Goal: Information Seeking & Learning: Learn about a topic

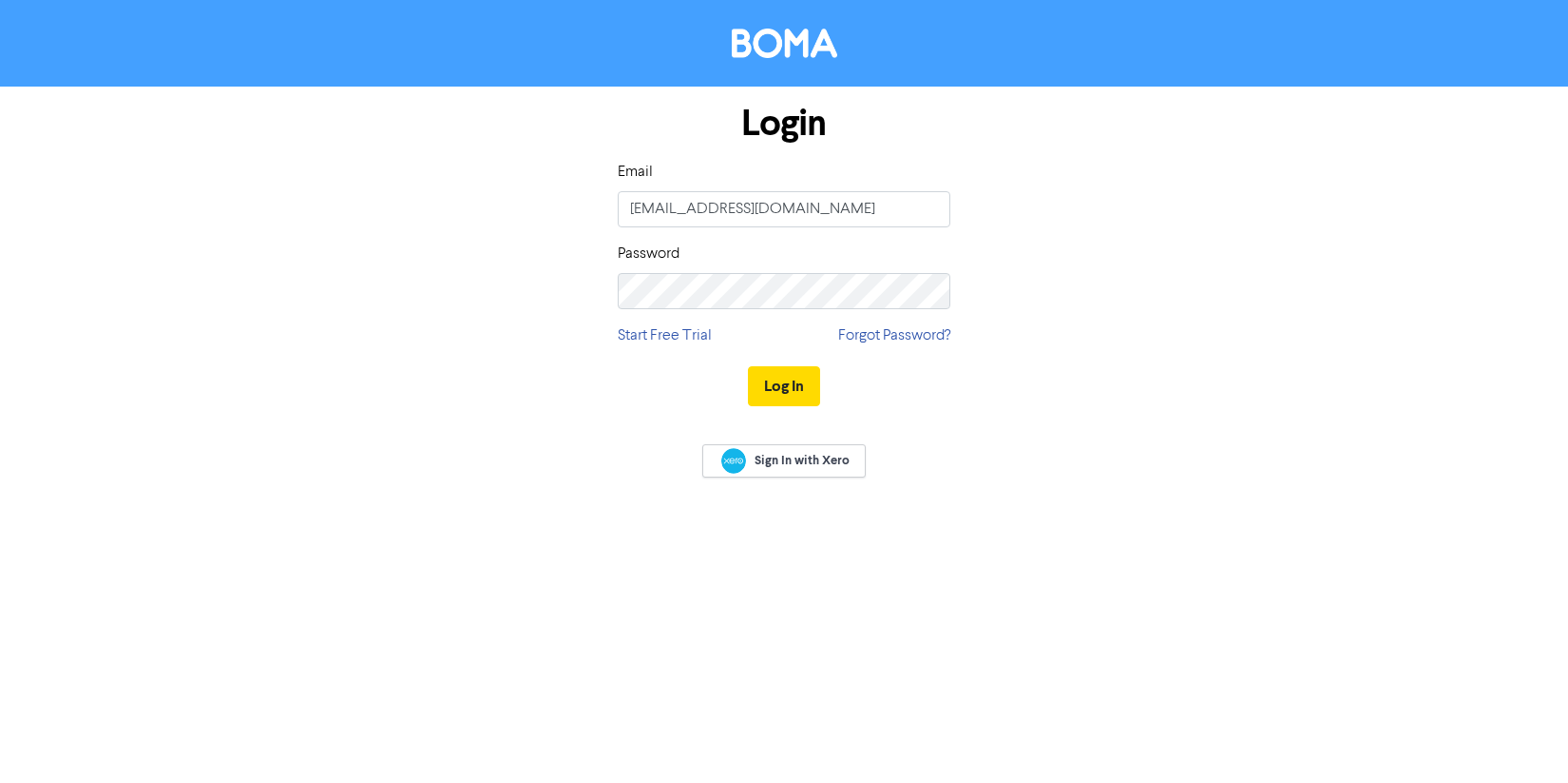
click at [768, 381] on button "Log In" at bounding box center [784, 386] width 72 height 40
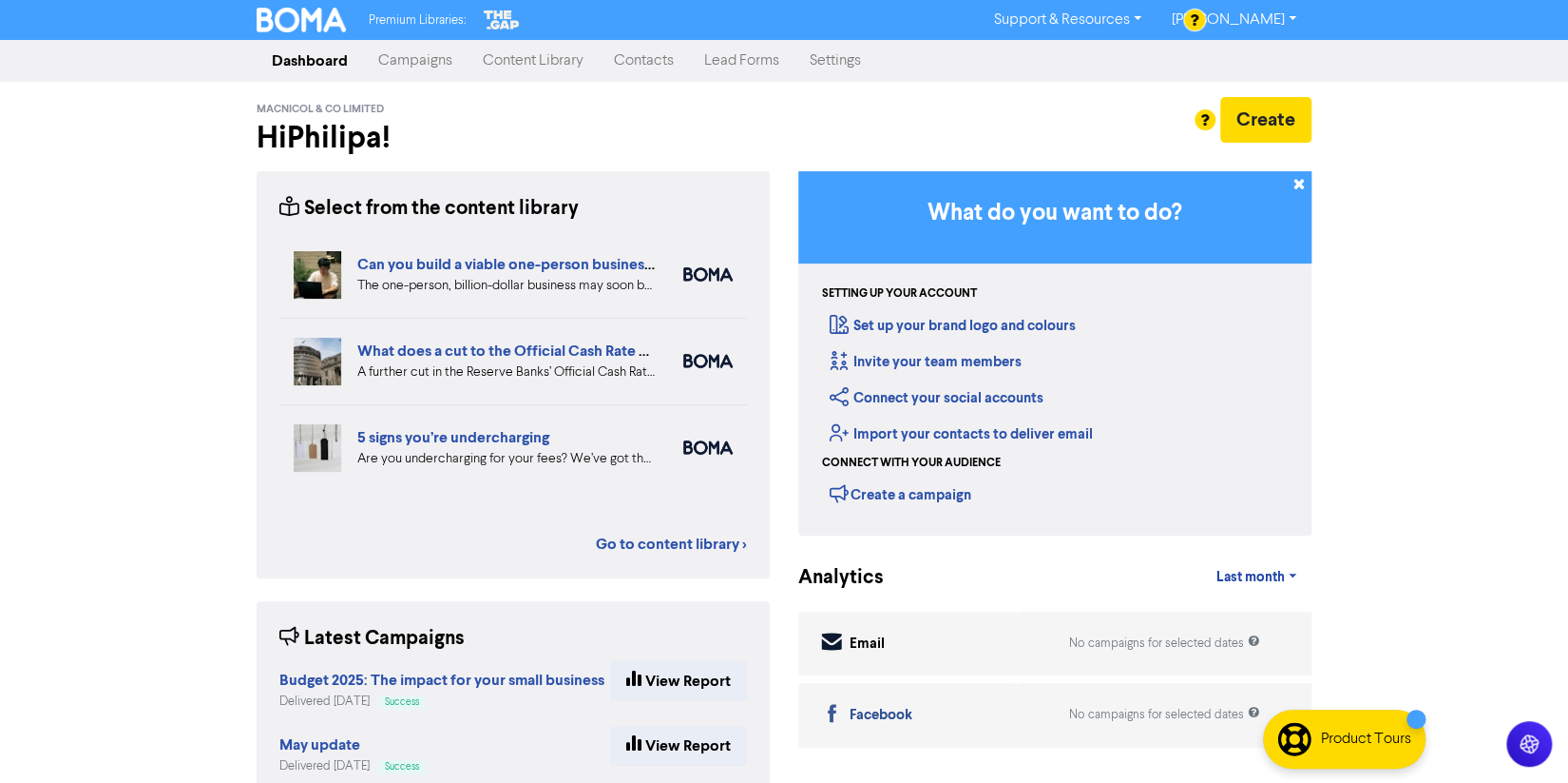
click at [375, 77] on link "Campaigns" at bounding box center [416, 60] width 105 height 38
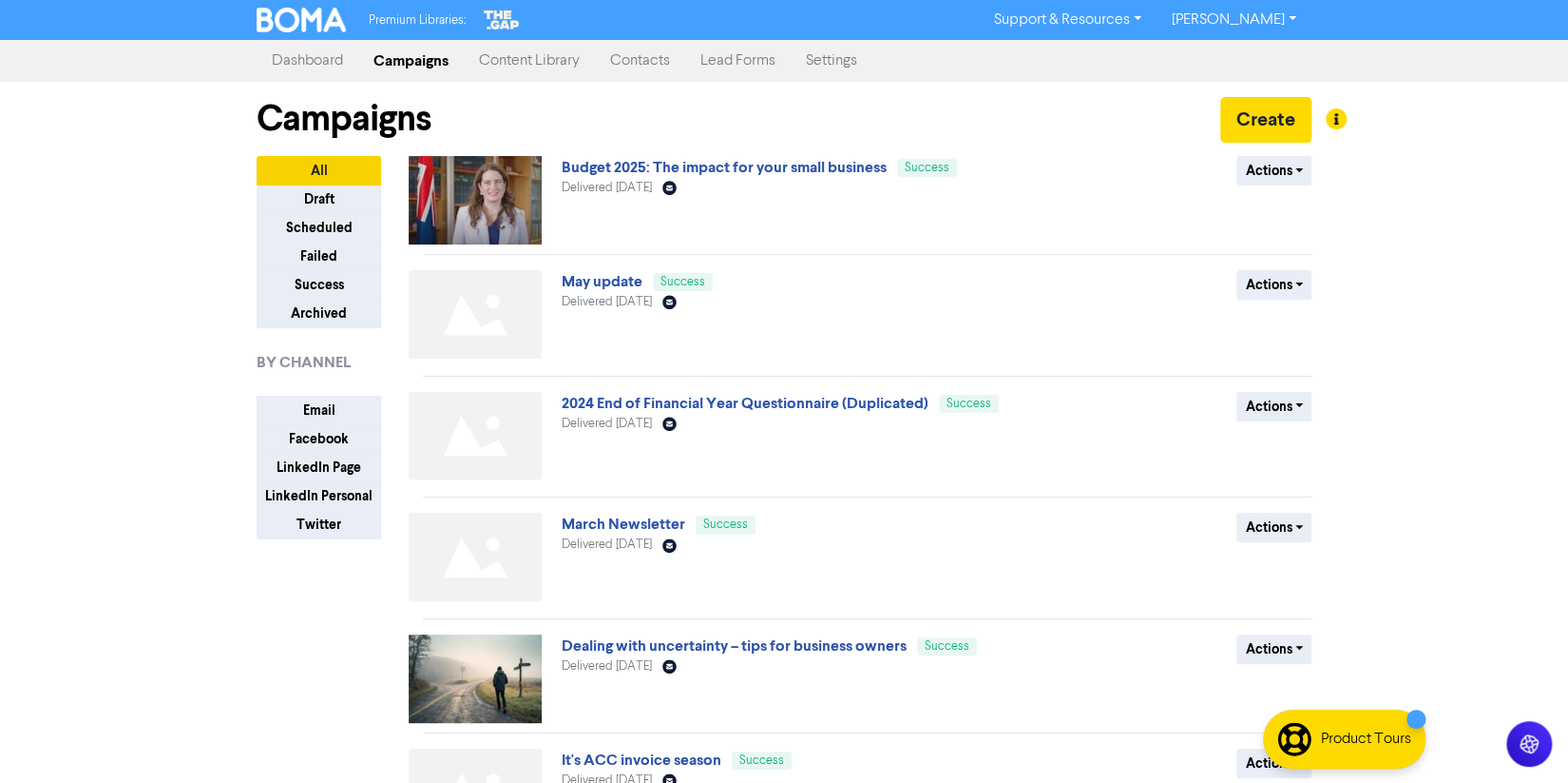
click at [521, 49] on link "Content Library" at bounding box center [529, 60] width 131 height 38
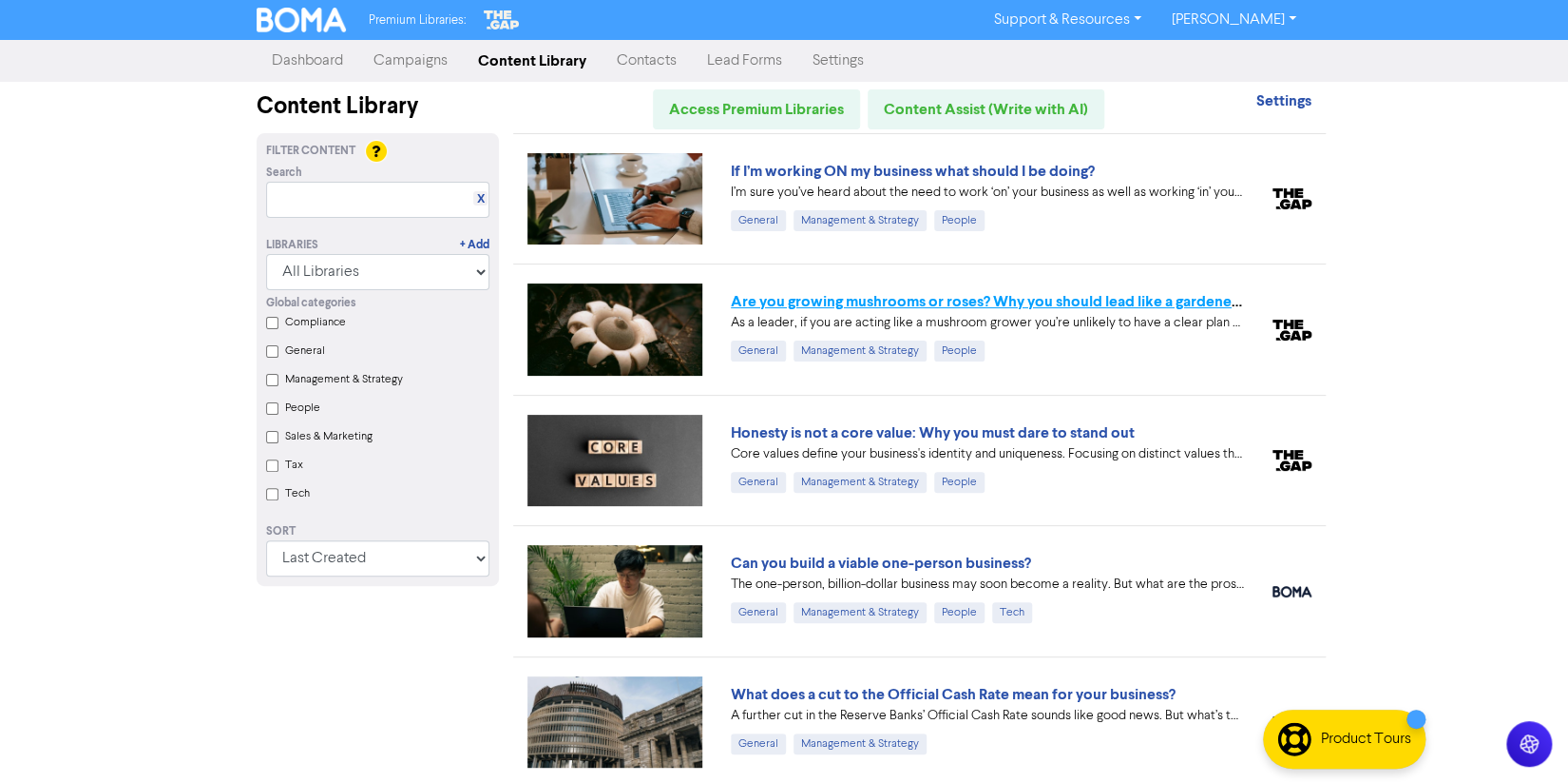
click at [1128, 298] on link "Are you growing mushrooms or roses? Why you should lead like a gardener, not a …" at bounding box center [1031, 302] width 600 height 19
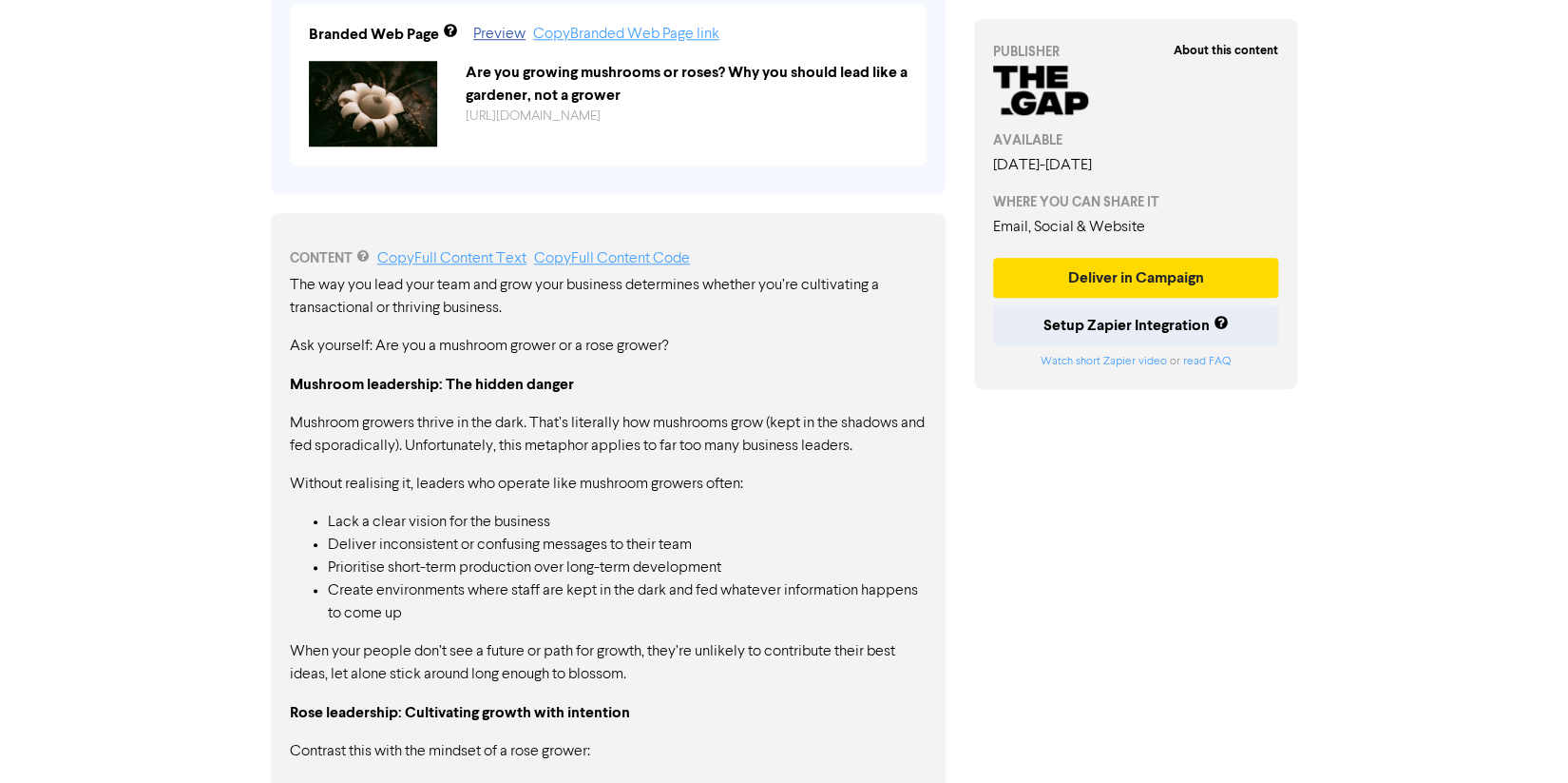
scroll to position [805, 0]
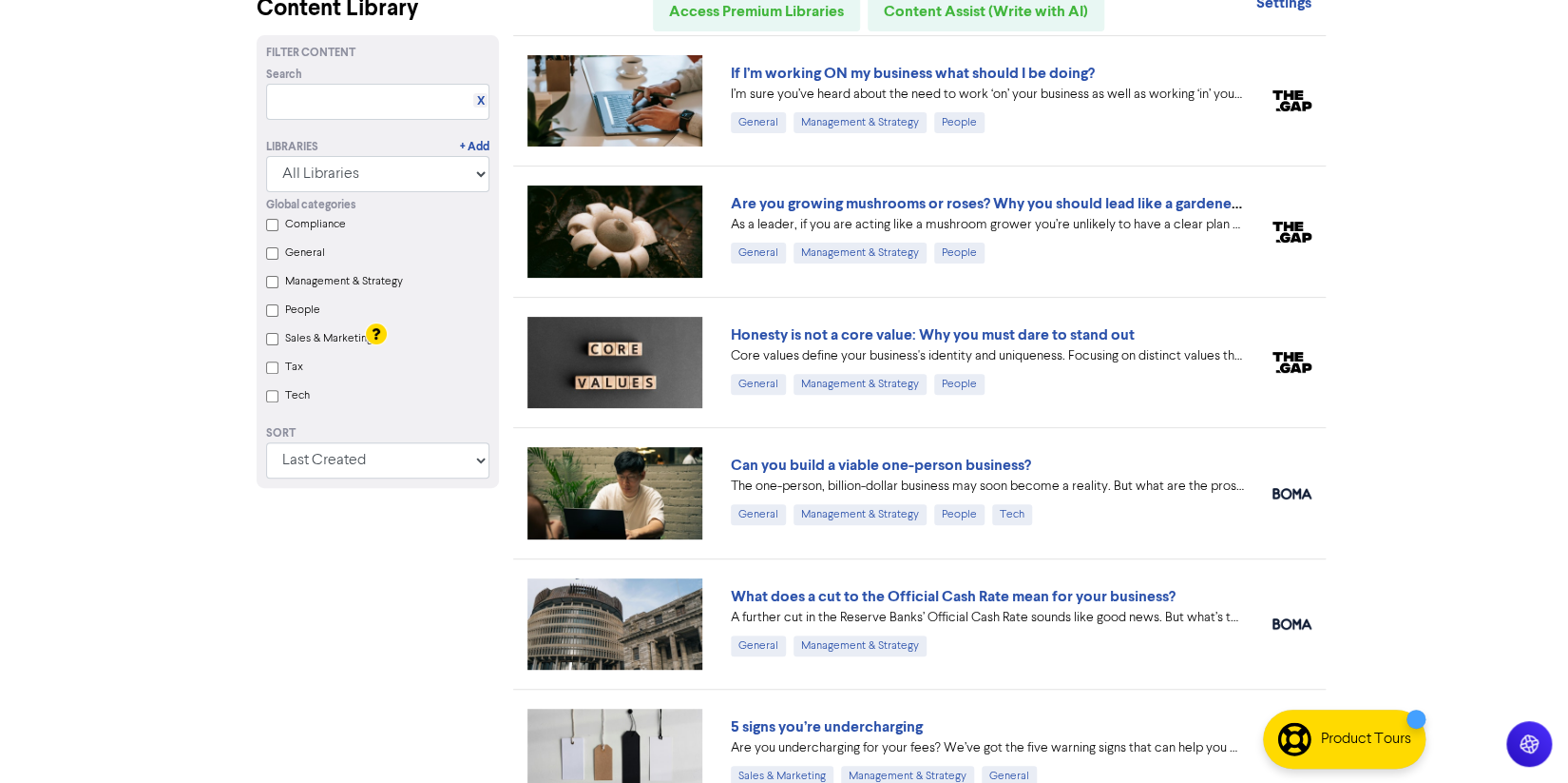
scroll to position [409, 0]
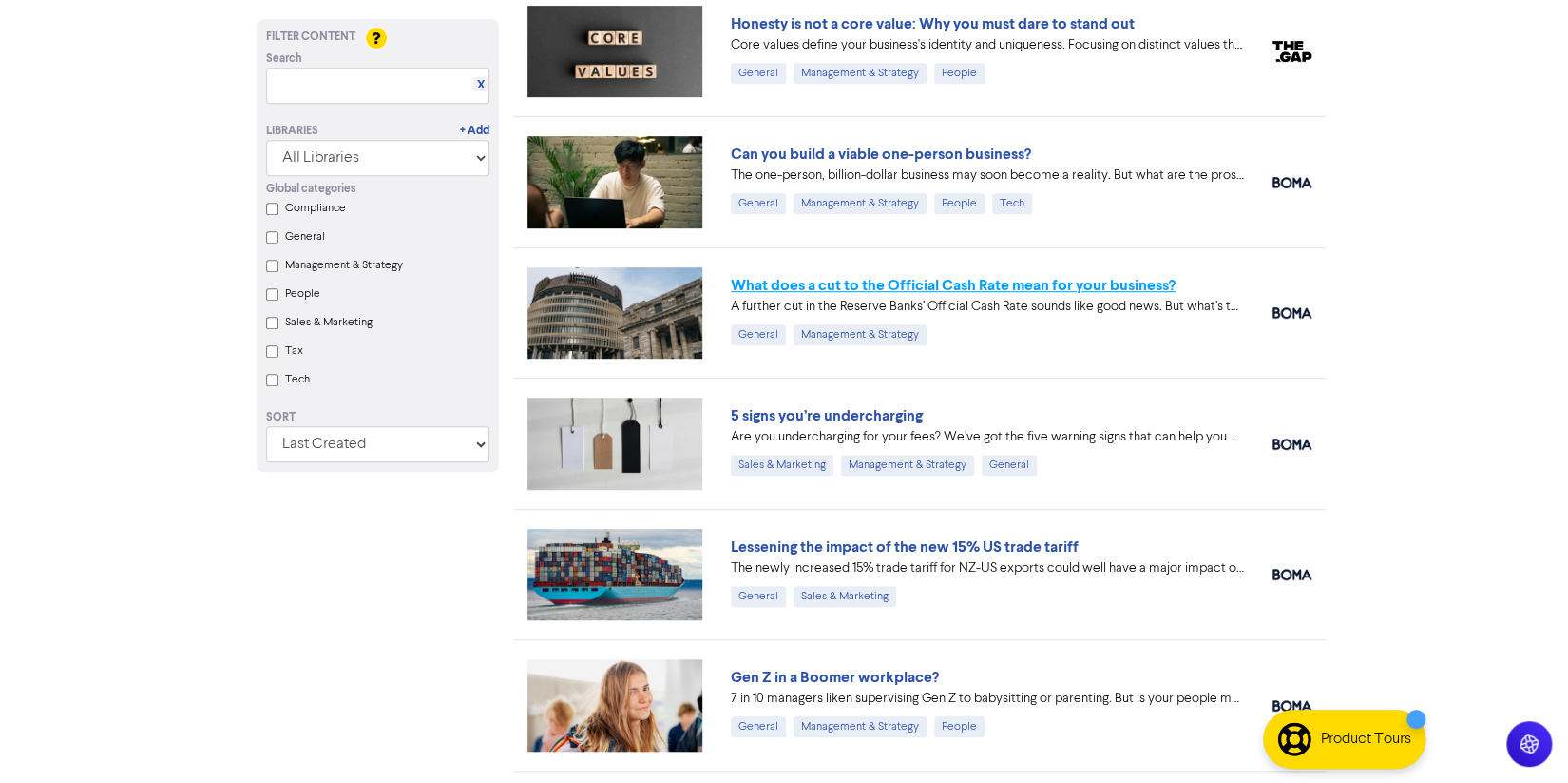
click at [935, 278] on link "What does a cut to the Official Cash Rate mean for your business?" at bounding box center [953, 286] width 445 height 19
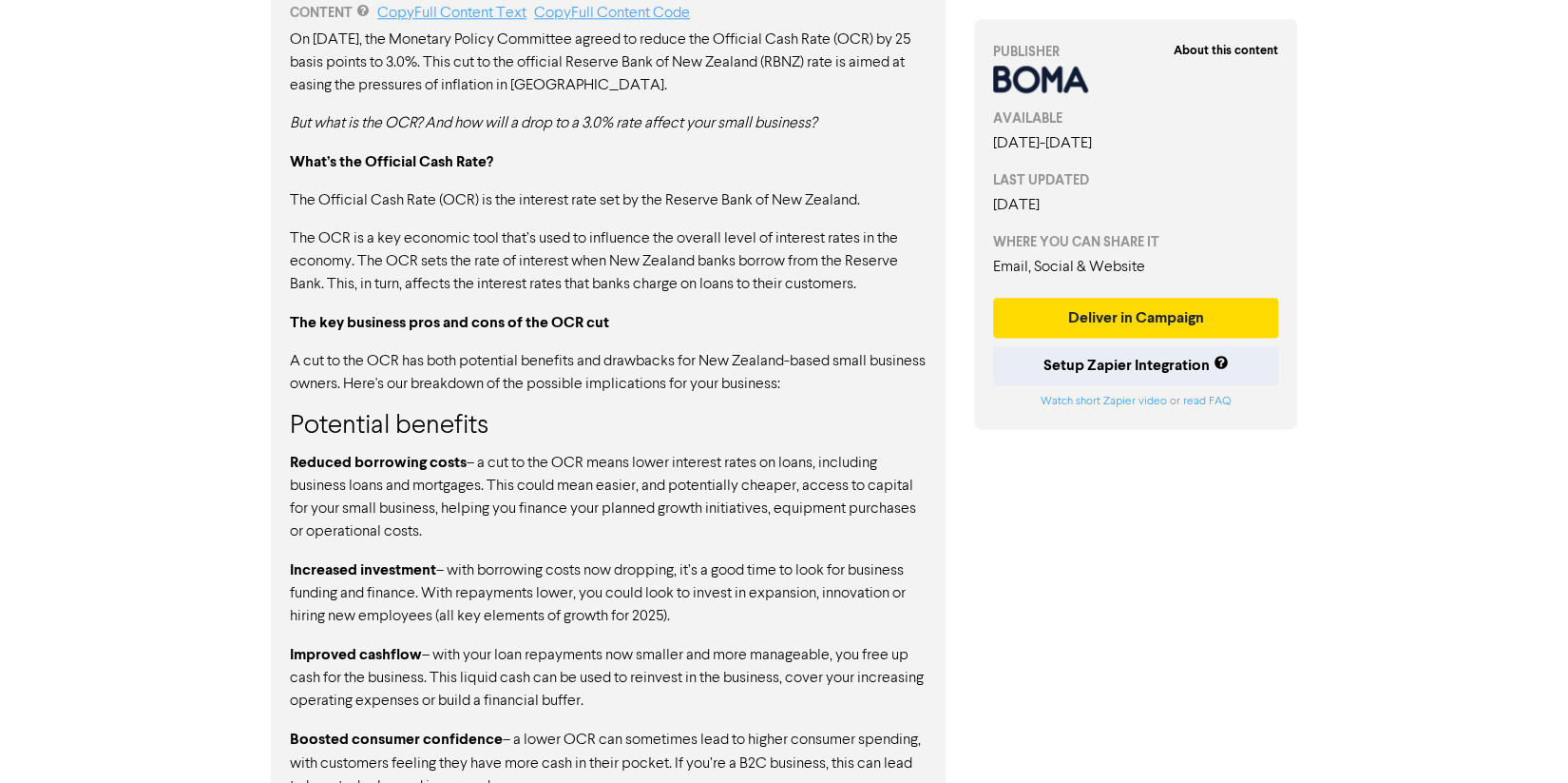
scroll to position [1083, 0]
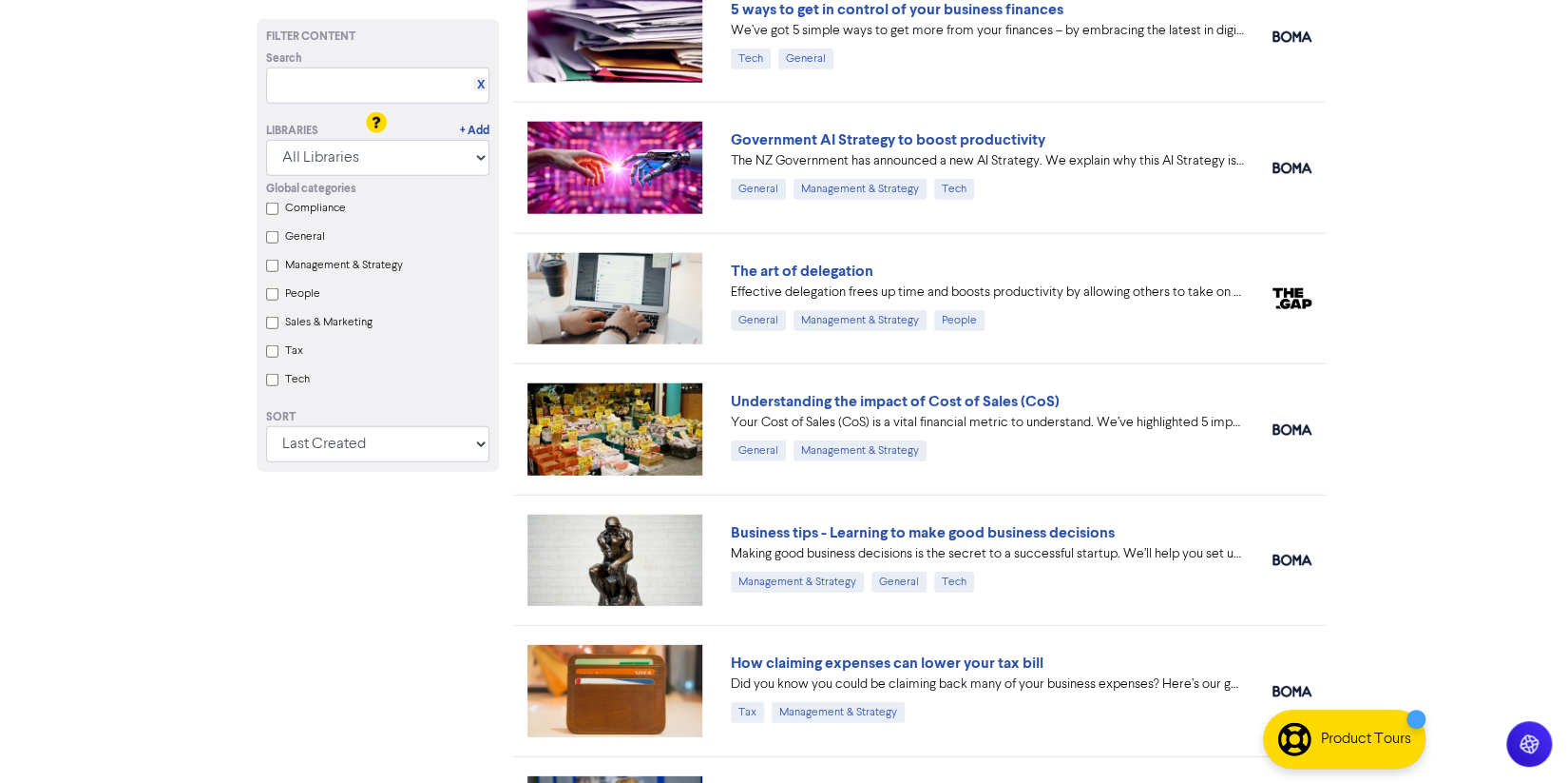
scroll to position [2492, 0]
